Goal: Browse casually

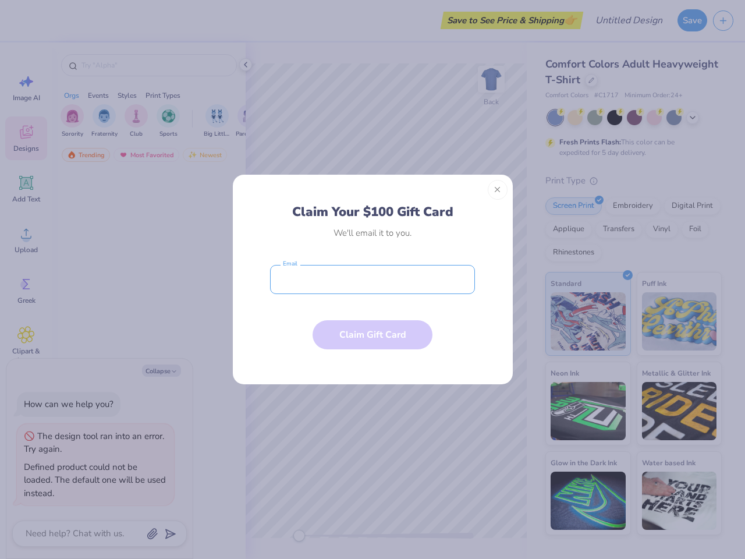
type textarea "x"
click at [373, 279] on input "email" at bounding box center [372, 279] width 205 height 29
click at [498, 190] on button "Close" at bounding box center [498, 190] width 20 height 20
